Goal: Information Seeking & Learning: Learn about a topic

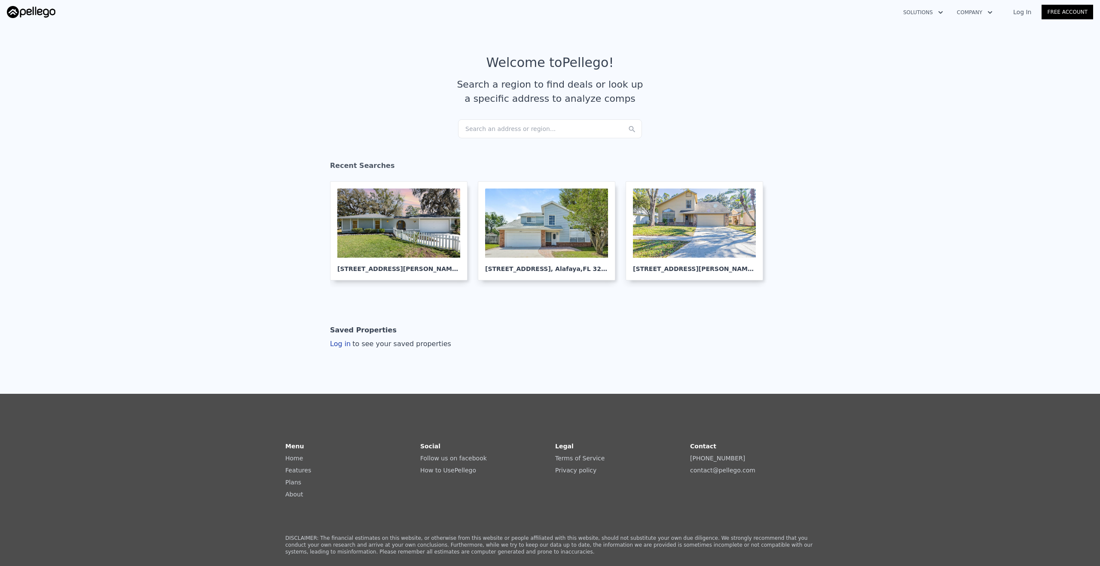
click at [502, 119] on article "Welcome to Pellego ! Search a region to find deals or look up a specific addres…" at bounding box center [550, 87] width 550 height 64
click at [502, 127] on div "Search an address or region..." at bounding box center [550, 128] width 184 height 19
click at [400, 224] on div at bounding box center [398, 223] width 123 height 69
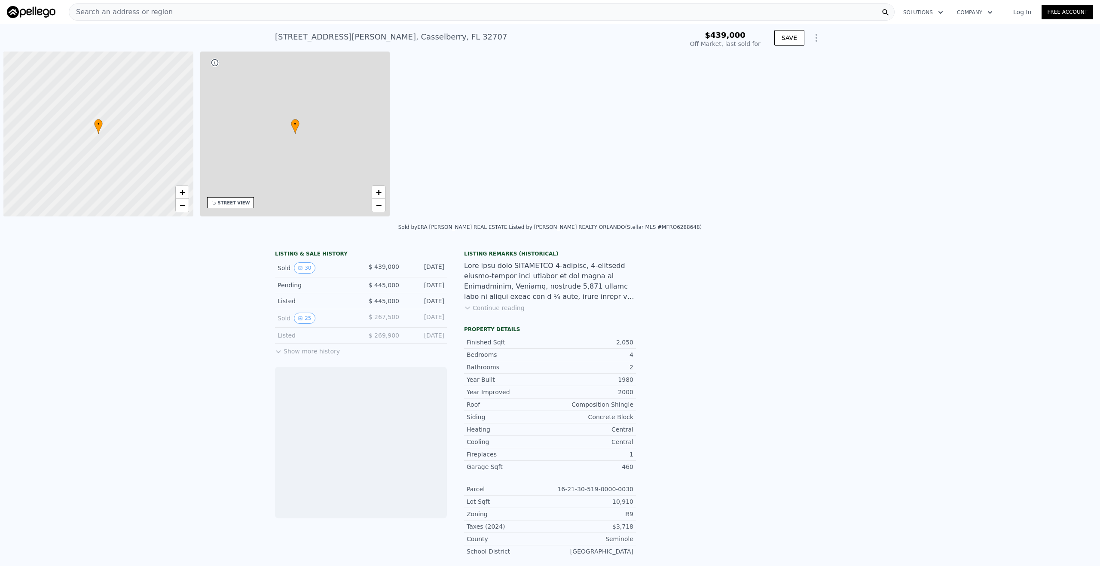
scroll to position [0, 3]
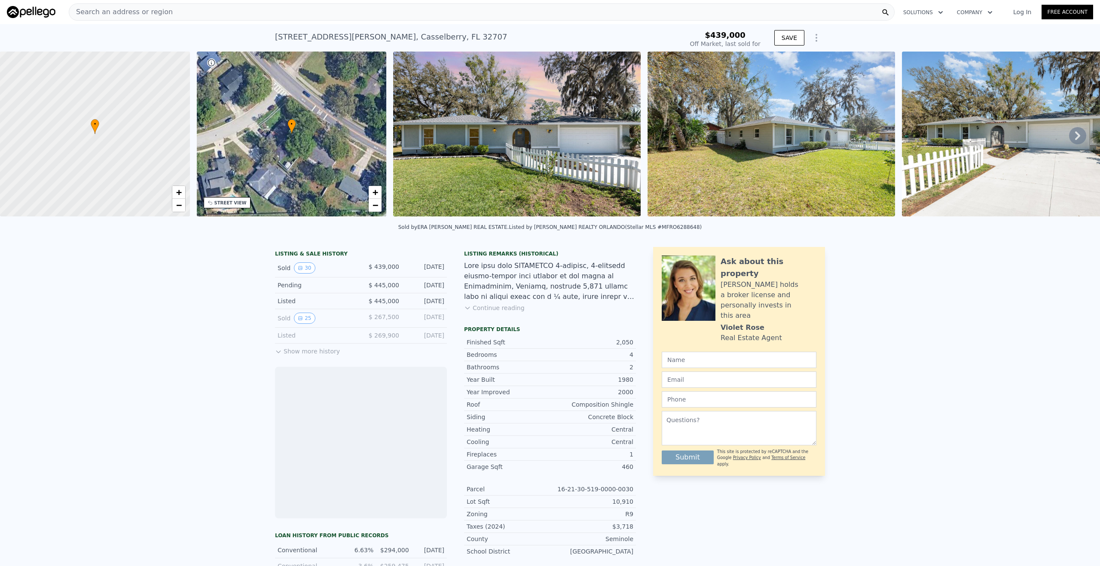
click at [498, 152] on img at bounding box center [516, 134] width 247 height 165
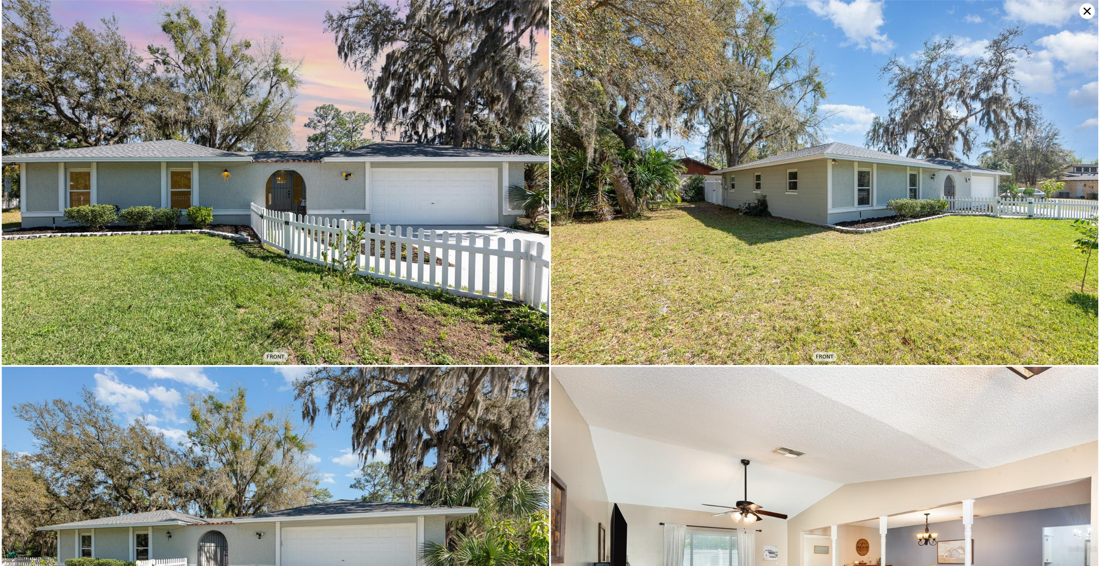
click at [265, 176] on img at bounding box center [275, 182] width 547 height 365
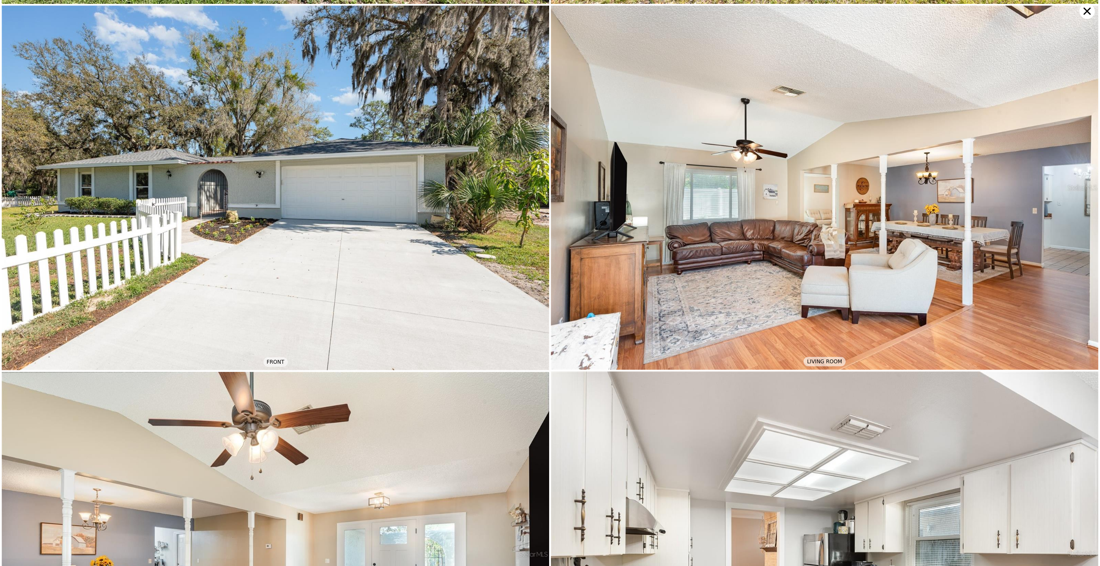
scroll to position [365, 0]
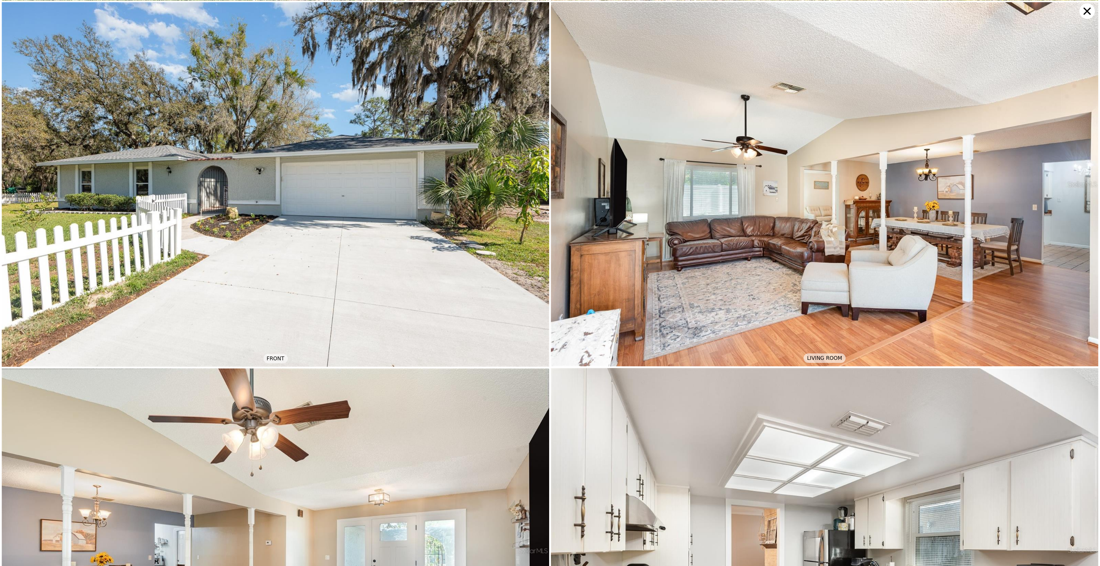
type input "$ 468,000"
type input "-$ 25,297"
